Goal: Task Accomplishment & Management: Manage account settings

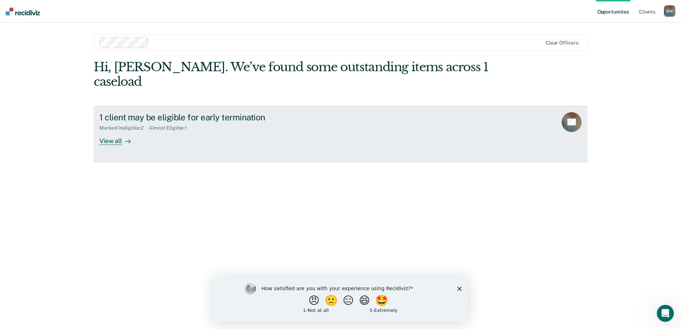
click at [114, 131] on div "View all" at bounding box center [119, 138] width 40 height 14
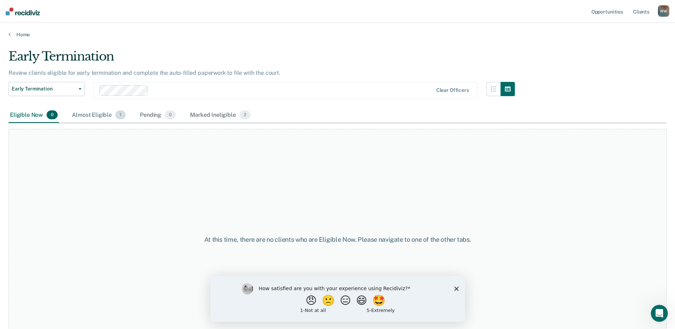
click at [93, 114] on div "Almost Eligible 1" at bounding box center [98, 116] width 57 height 16
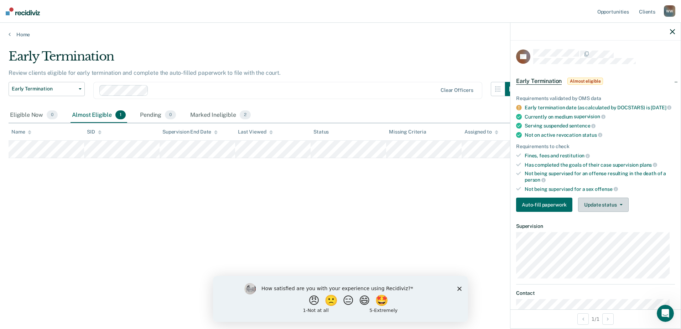
click at [621, 205] on icon "button" at bounding box center [620, 204] width 3 height 1
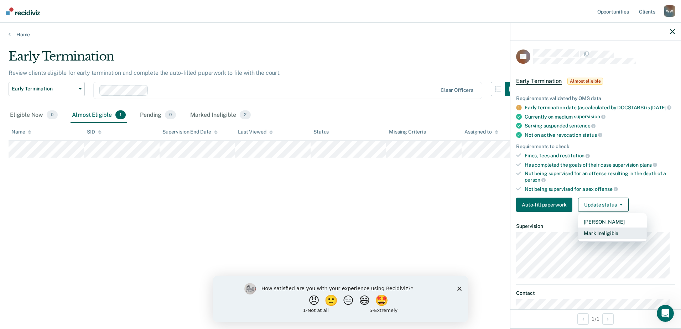
click at [603, 239] on button "Mark Ineligible" at bounding box center [612, 232] width 69 height 11
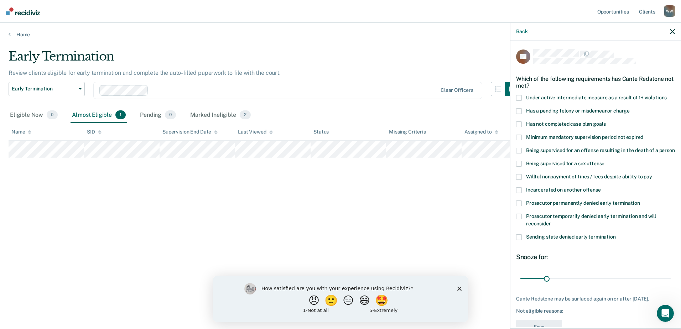
click at [519, 123] on span at bounding box center [519, 124] width 6 height 6
click at [520, 95] on span at bounding box center [519, 98] width 6 height 6
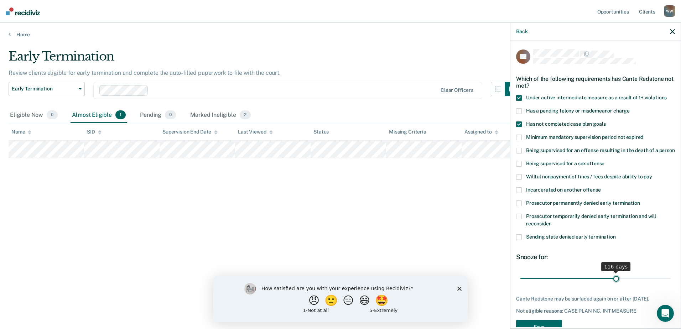
drag, startPoint x: 546, startPoint y: 286, endPoint x: 613, endPoint y: 290, distance: 66.3
type input "116"
click at [613, 284] on input "range" at bounding box center [595, 278] width 150 height 12
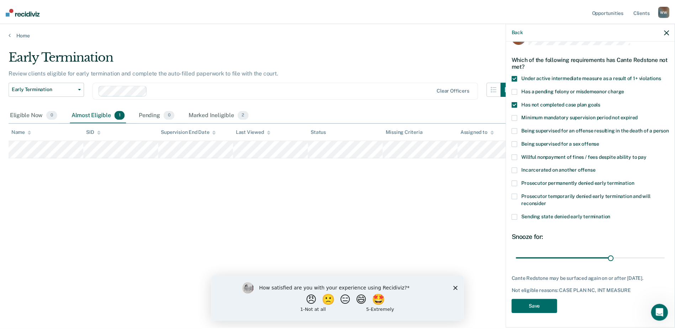
scroll to position [32, 0]
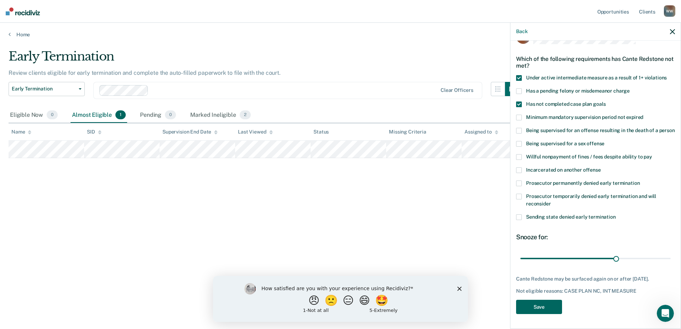
click at [550, 308] on button "Save" at bounding box center [539, 307] width 46 height 15
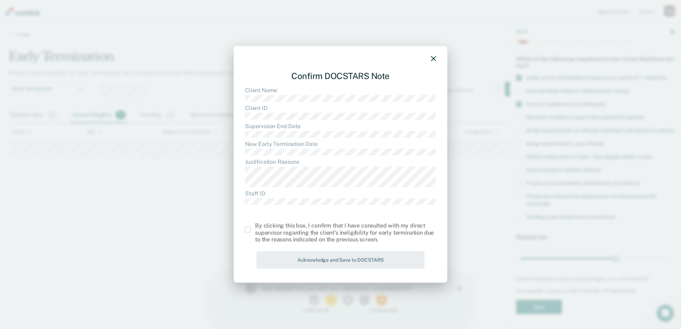
click at [250, 231] on span at bounding box center [248, 230] width 6 height 6
click at [255, 227] on input "checkbox" at bounding box center [255, 227] width 0 height 0
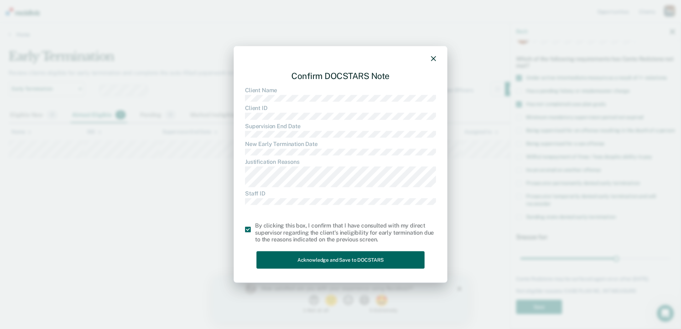
click at [337, 254] on button "Acknowledge and Save to DOCSTARS" at bounding box center [340, 259] width 168 height 17
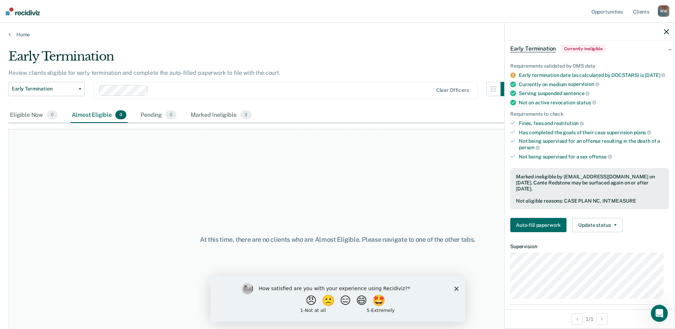
click at [669, 31] on icon "button" at bounding box center [666, 31] width 5 height 5
